Goal: Find specific page/section: Find specific page/section

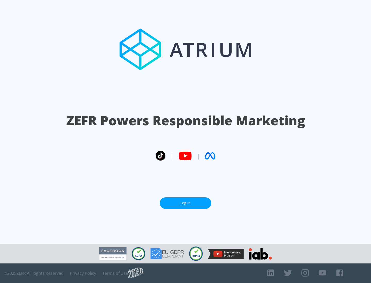
click at [185, 203] on link "Log In" at bounding box center [186, 204] width 52 height 12
